Goal: Information Seeking & Learning: Learn about a topic

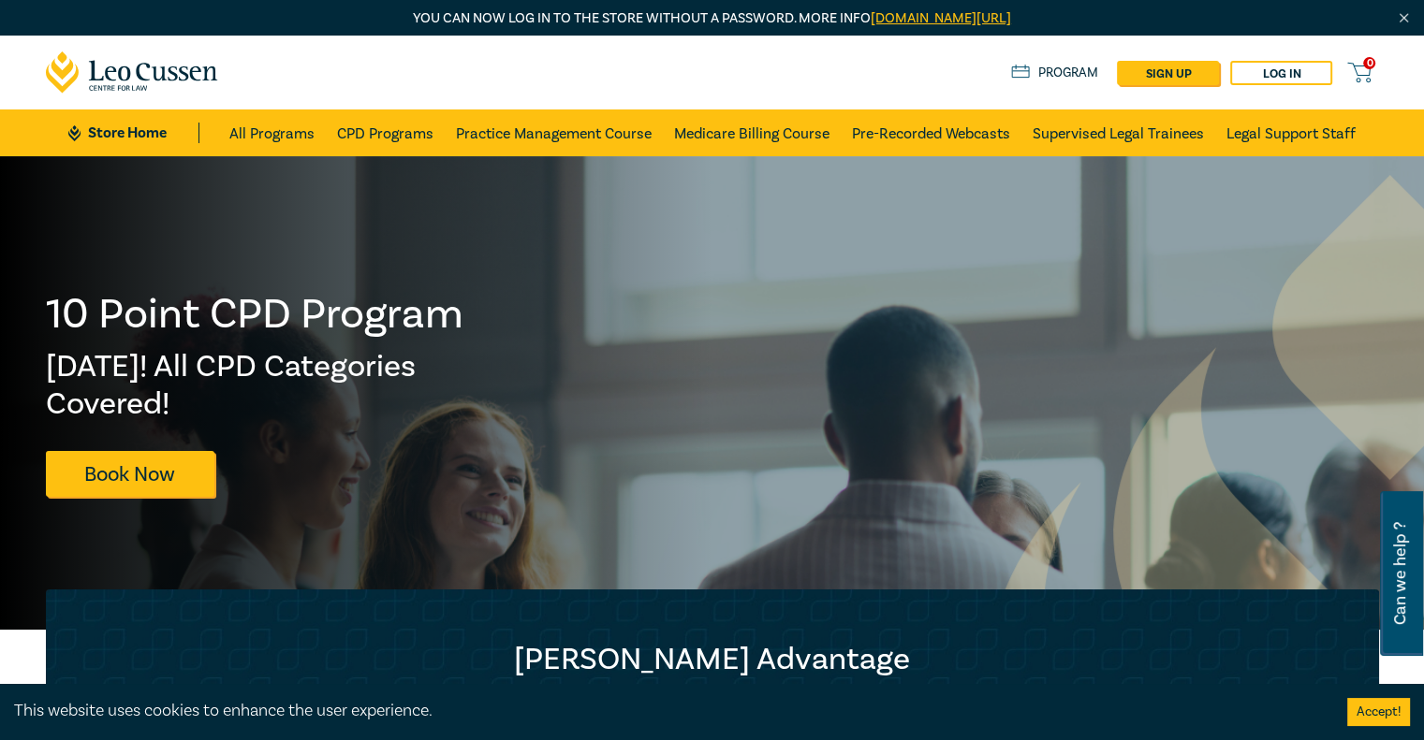
click at [243, 460] on div "10 Point CPD Program [DATE]! All CPD Categories Covered! Book Now" at bounding box center [255, 393] width 419 height 207
click at [565, 134] on link "Practice Management Course" at bounding box center [554, 133] width 196 height 47
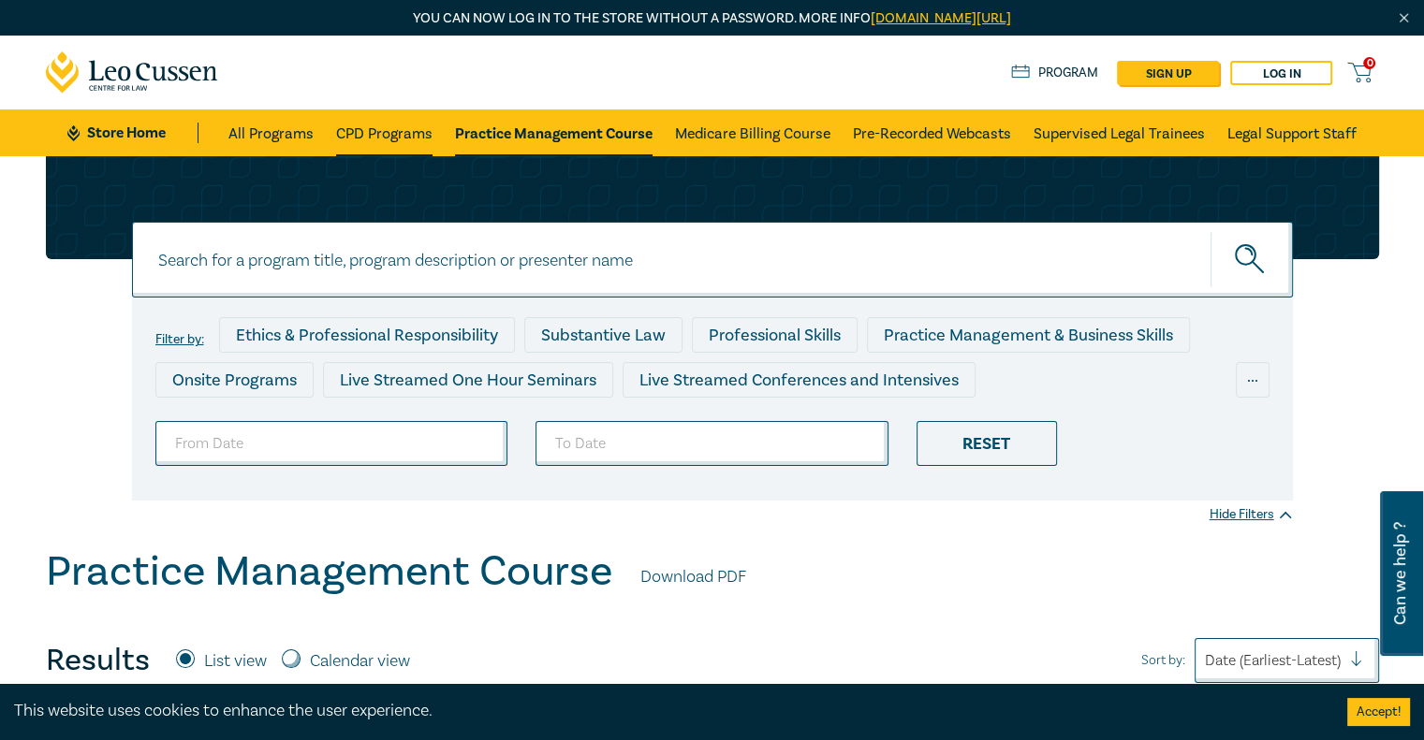
click at [408, 134] on link "CPD Programs" at bounding box center [384, 133] width 96 height 47
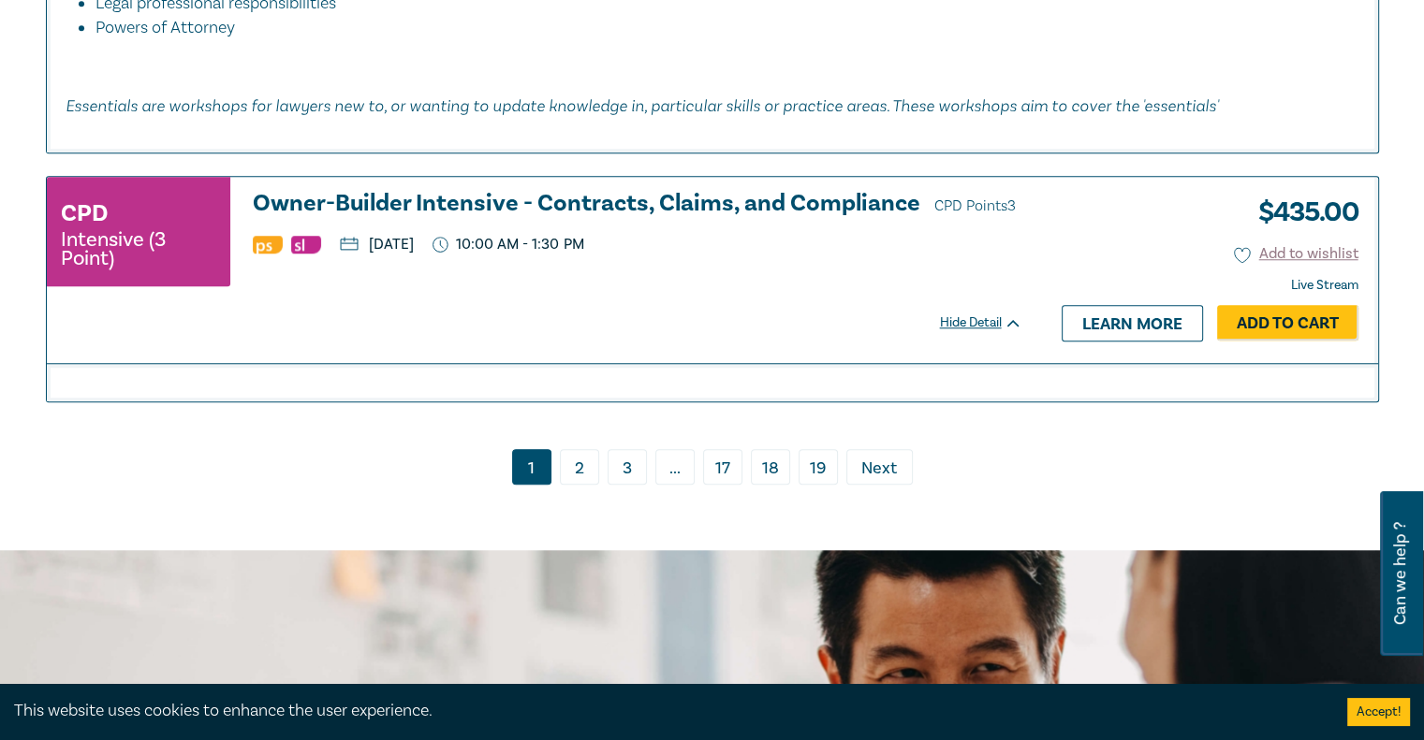
scroll to position [8686, 0]
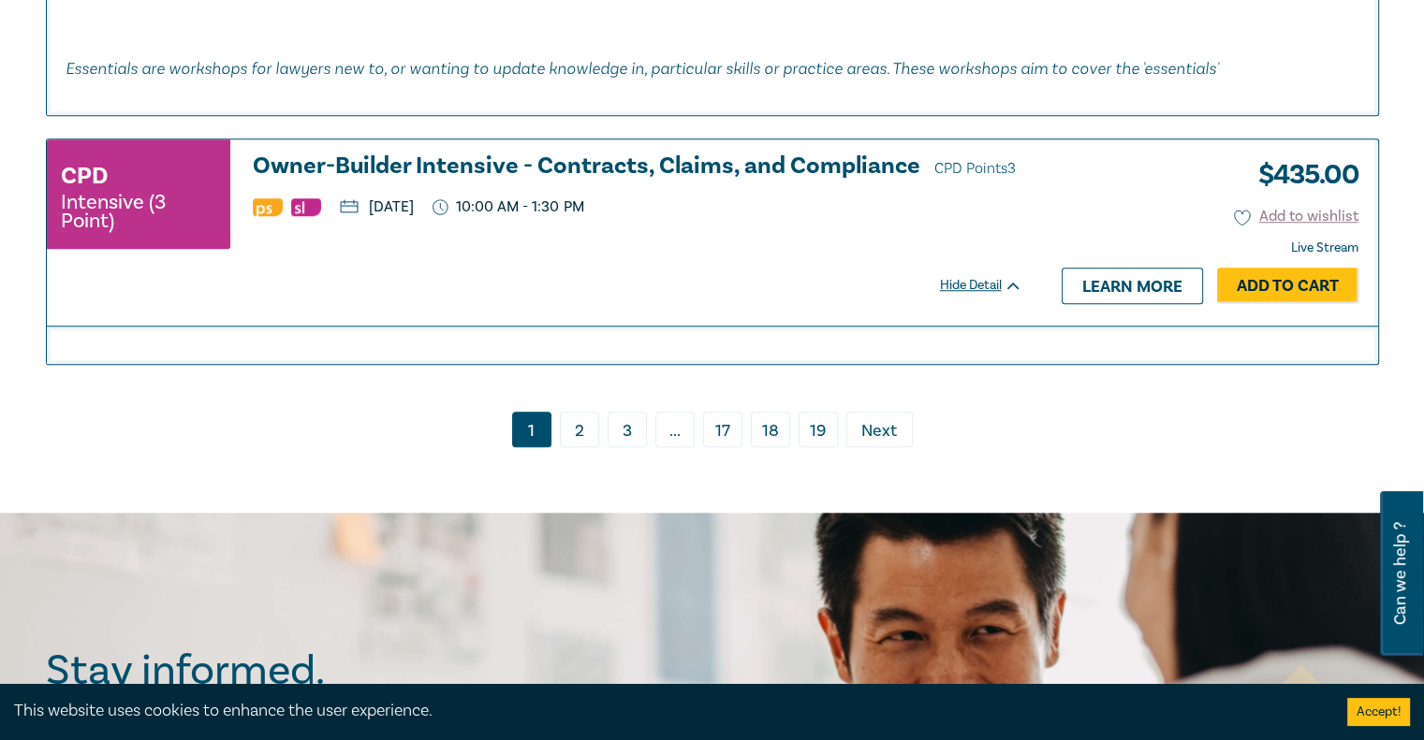
click at [580, 437] on link "2" at bounding box center [579, 430] width 39 height 36
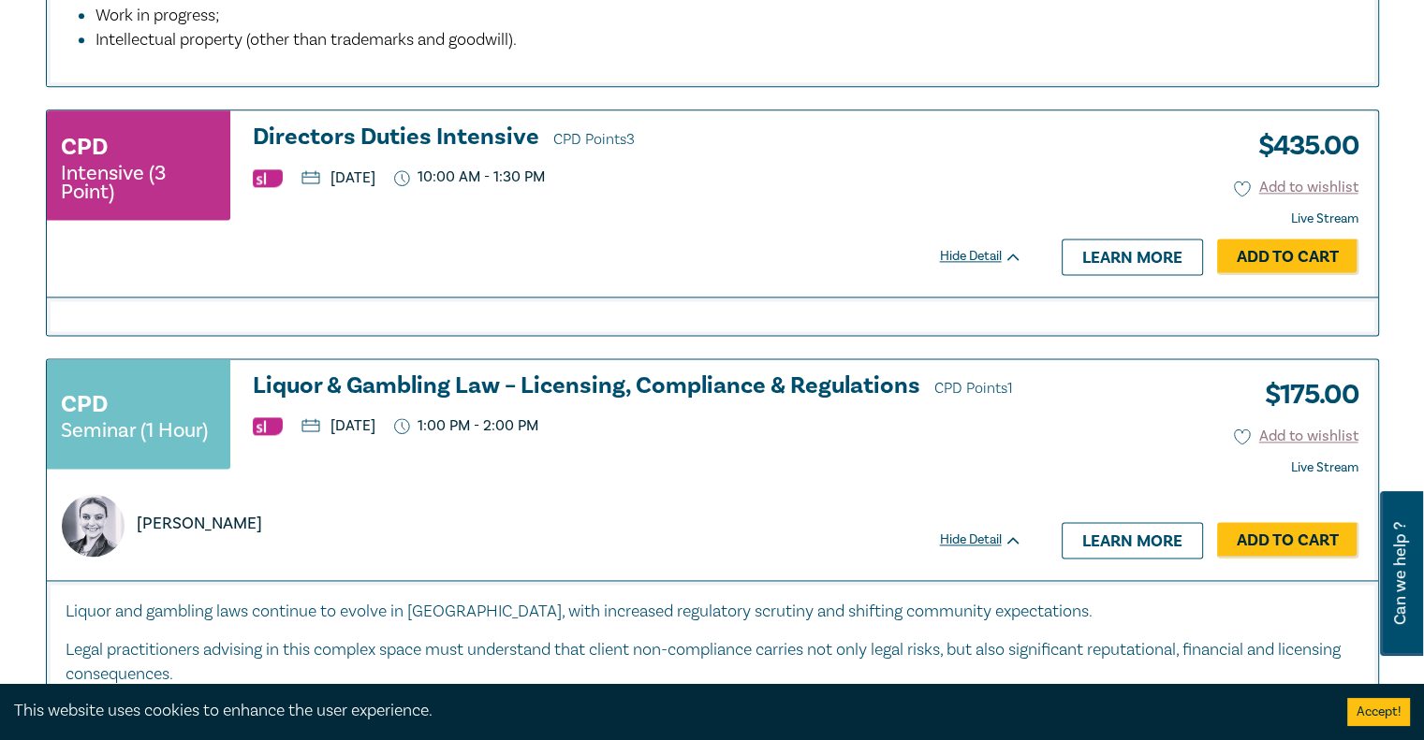
scroll to position [2493, 0]
